Goal: Transaction & Acquisition: Purchase product/service

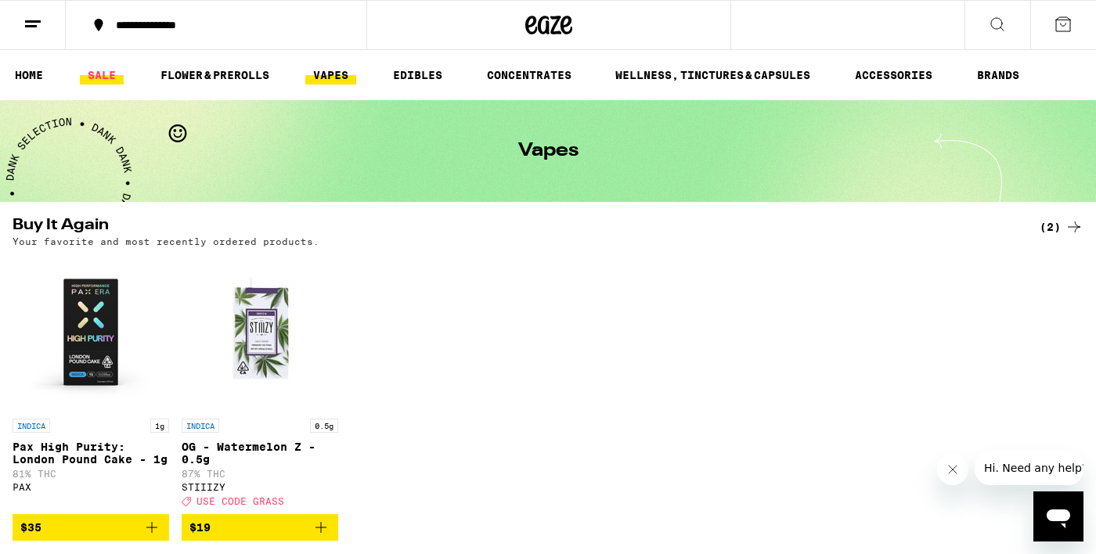
click at [95, 76] on link "SALE" at bounding box center [102, 75] width 44 height 19
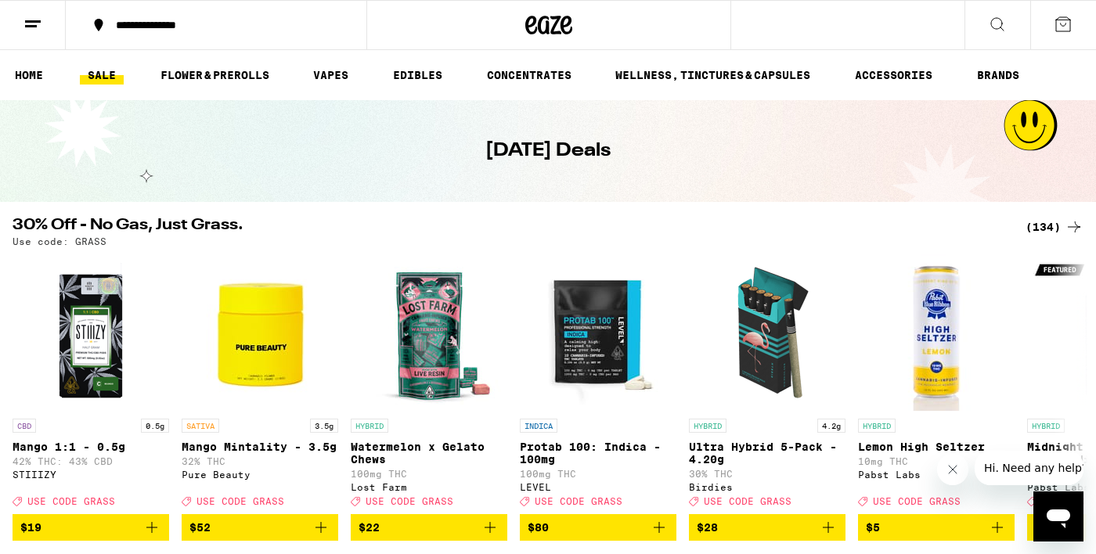
click at [1060, 231] on div "(134)" at bounding box center [1055, 227] width 58 height 19
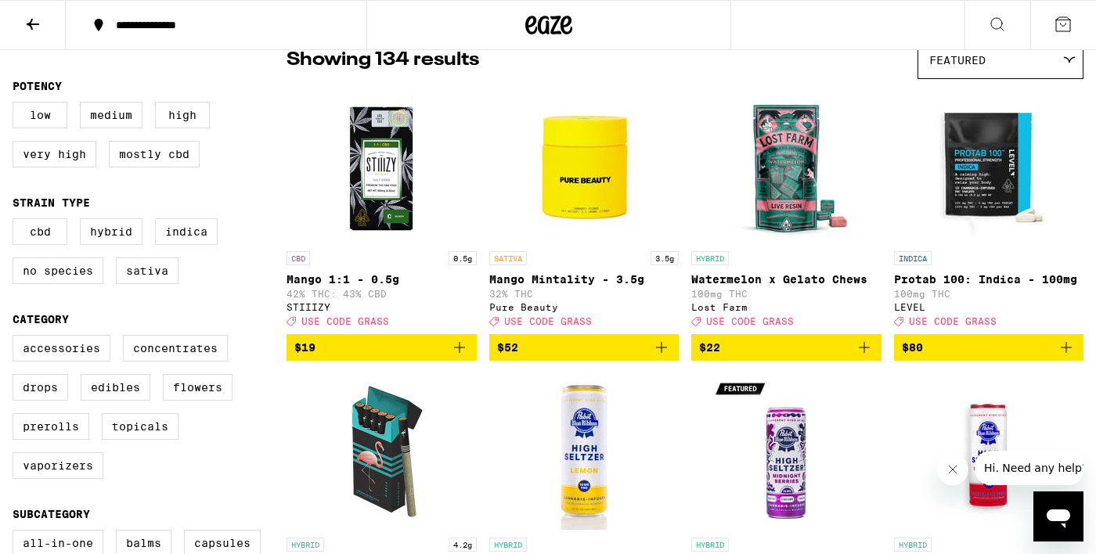
scroll to position [139, 0]
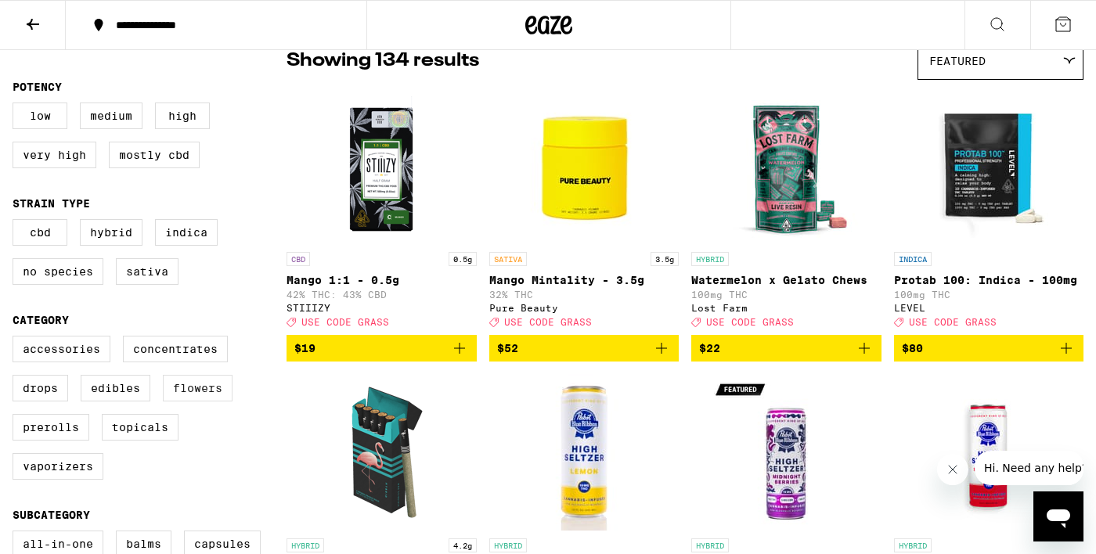
click at [204, 402] on label "Flowers" at bounding box center [198, 388] width 70 height 27
click at [16, 339] on input "Flowers" at bounding box center [16, 338] width 1 height 1
checkbox input "true"
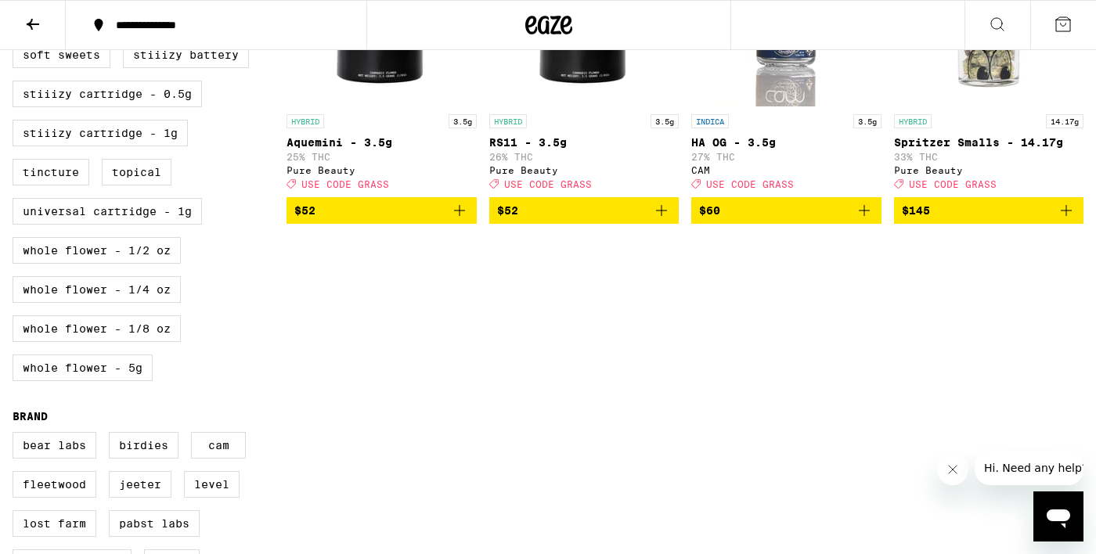
scroll to position [825, 0]
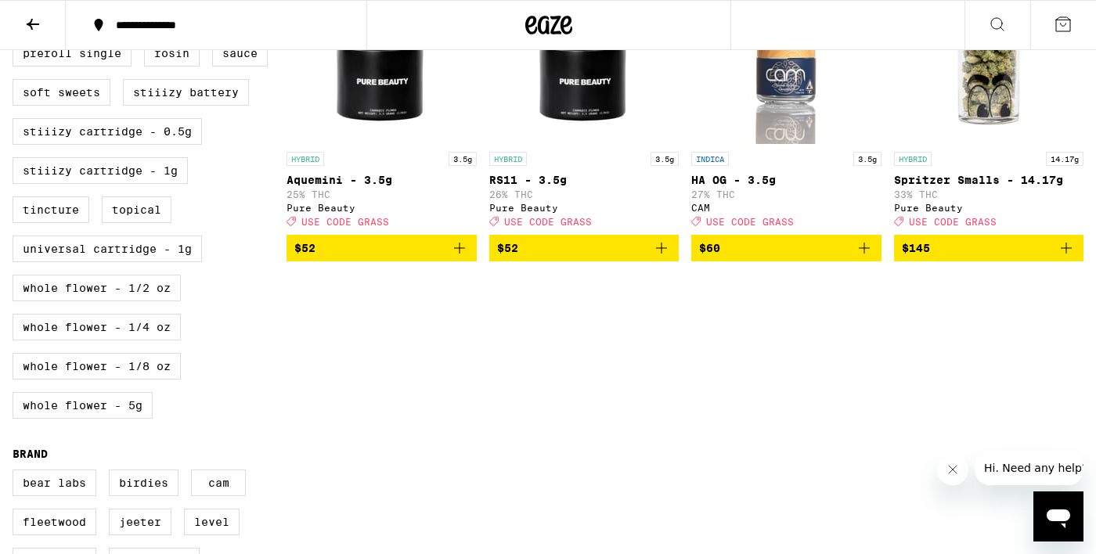
click at [1042, 166] on div "HYBRID 14.17g" at bounding box center [989, 159] width 190 height 14
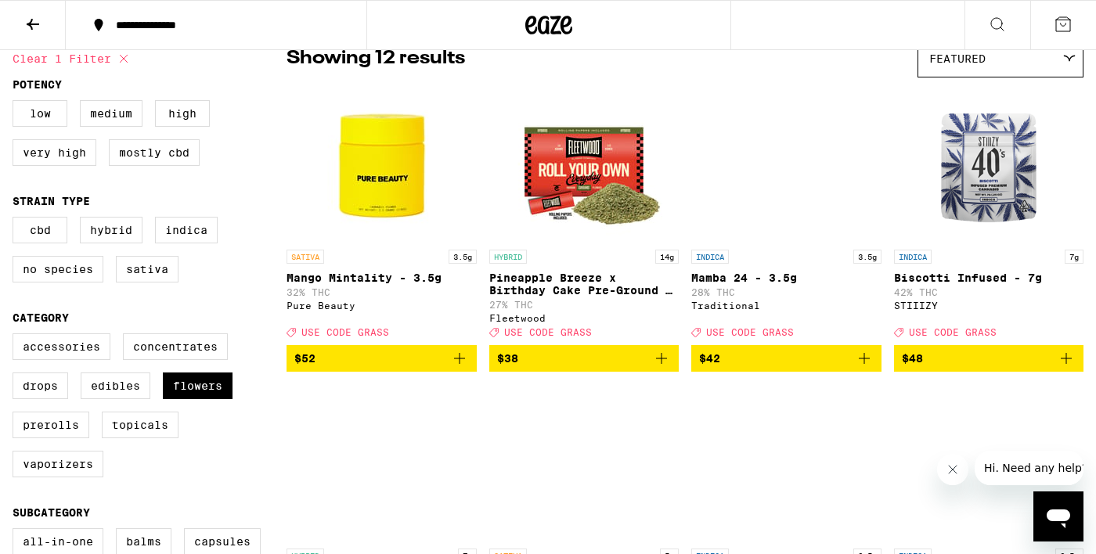
scroll to position [146, 0]
